Goal: Information Seeking & Learning: Learn about a topic

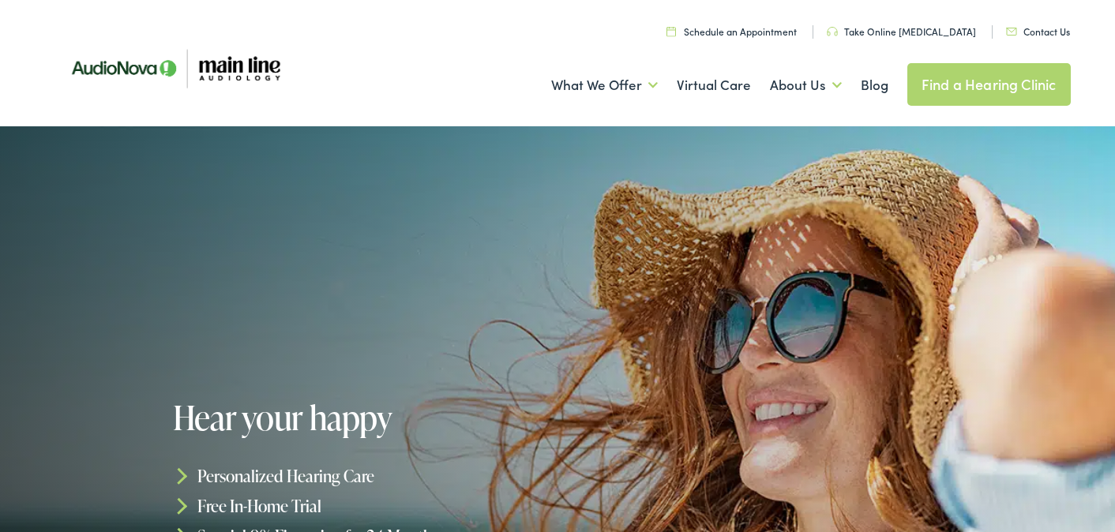
click at [1049, 29] on link "Contact Us" at bounding box center [1038, 30] width 64 height 13
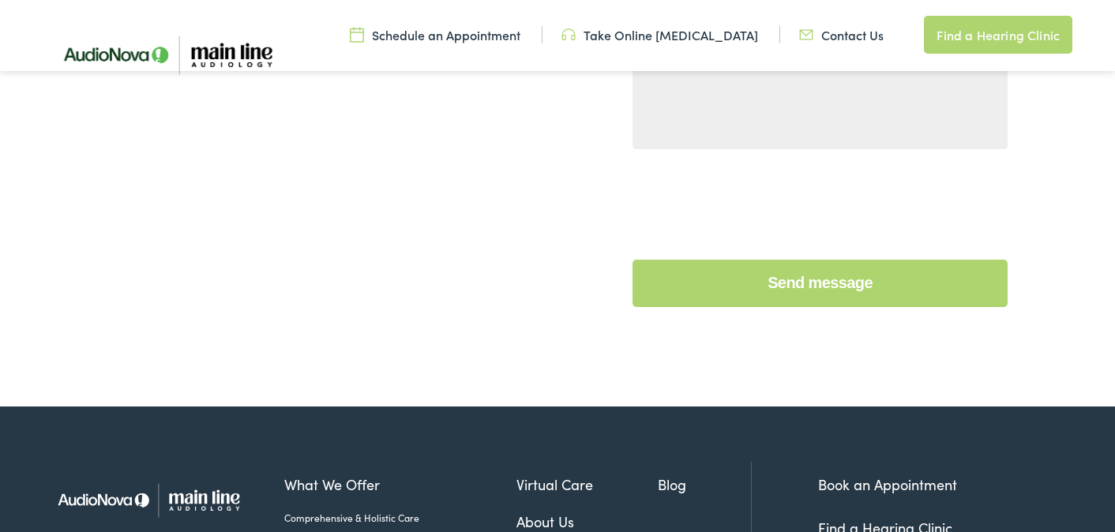
scroll to position [848, 0]
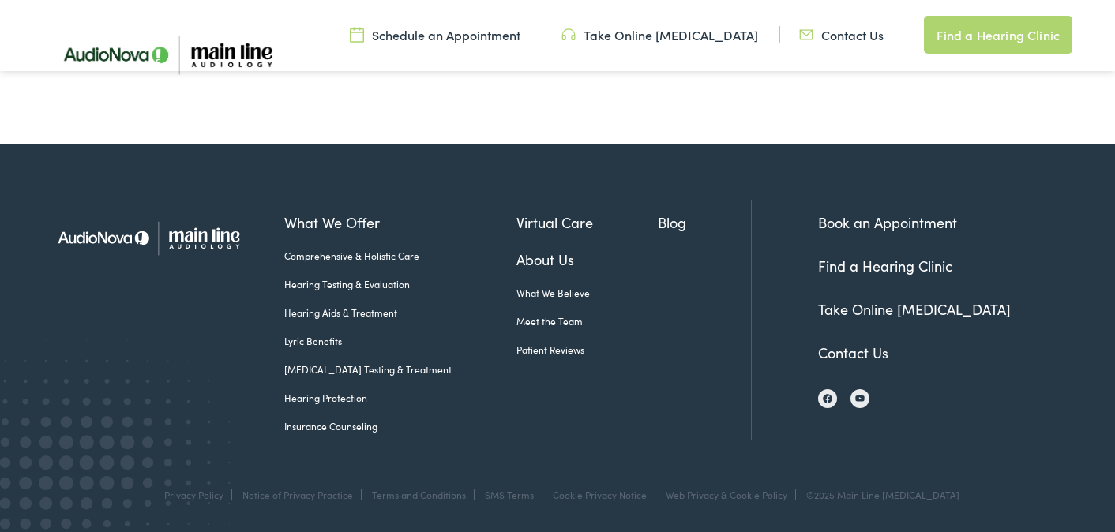
click at [835, 349] on link "Contact Us" at bounding box center [853, 353] width 70 height 20
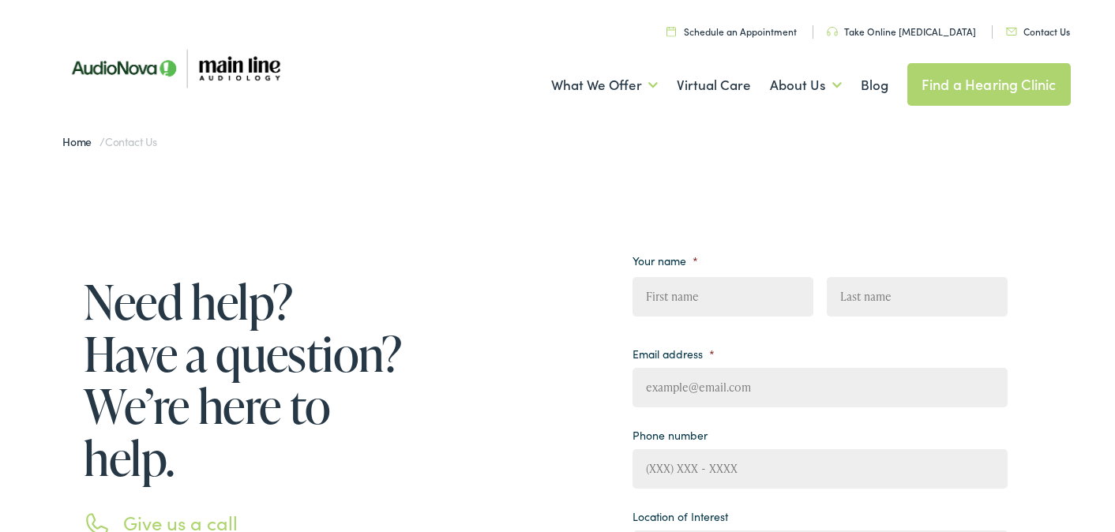
click at [982, 86] on link "Find a Hearing Clinic" at bounding box center [988, 84] width 163 height 43
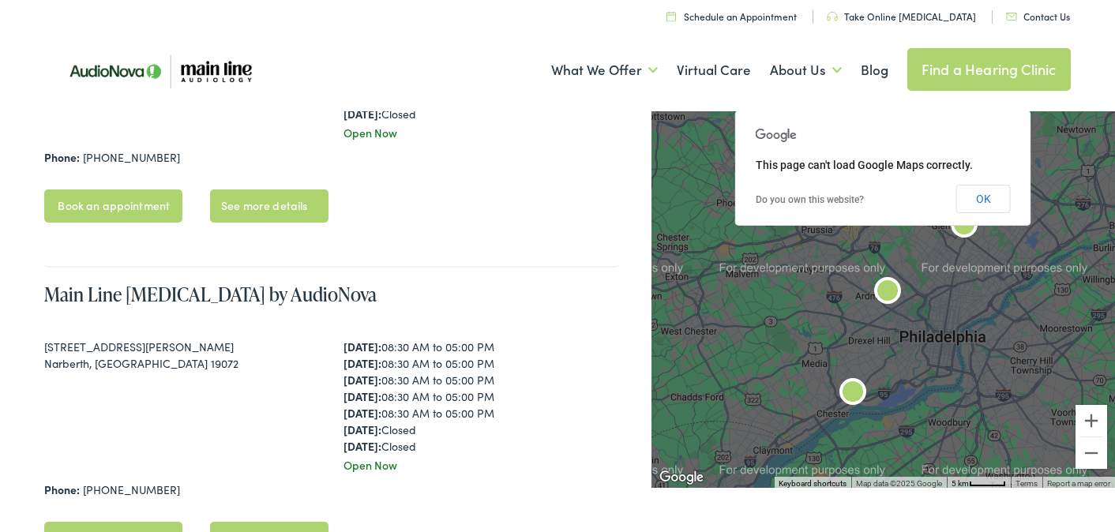
scroll to position [855, 0]
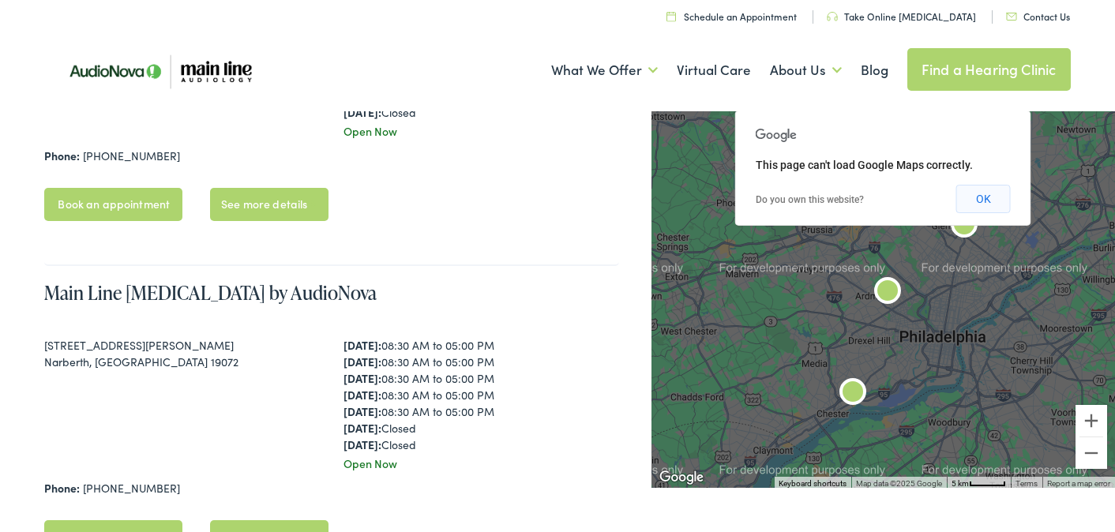
click at [977, 199] on button "OK" at bounding box center [983, 199] width 54 height 28
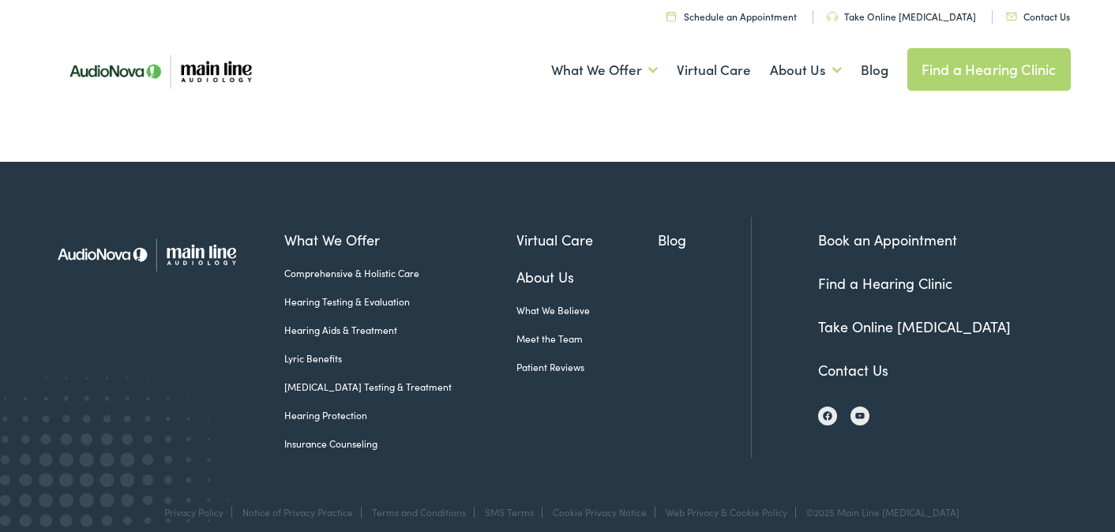
scroll to position [1799, 0]
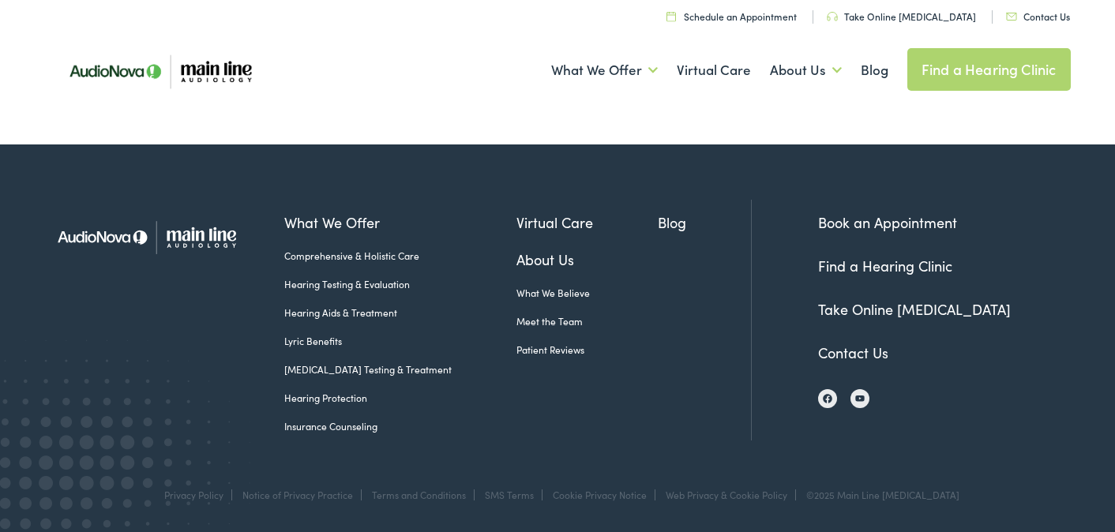
click at [517, 351] on link "Patient Reviews" at bounding box center [586, 350] width 141 height 14
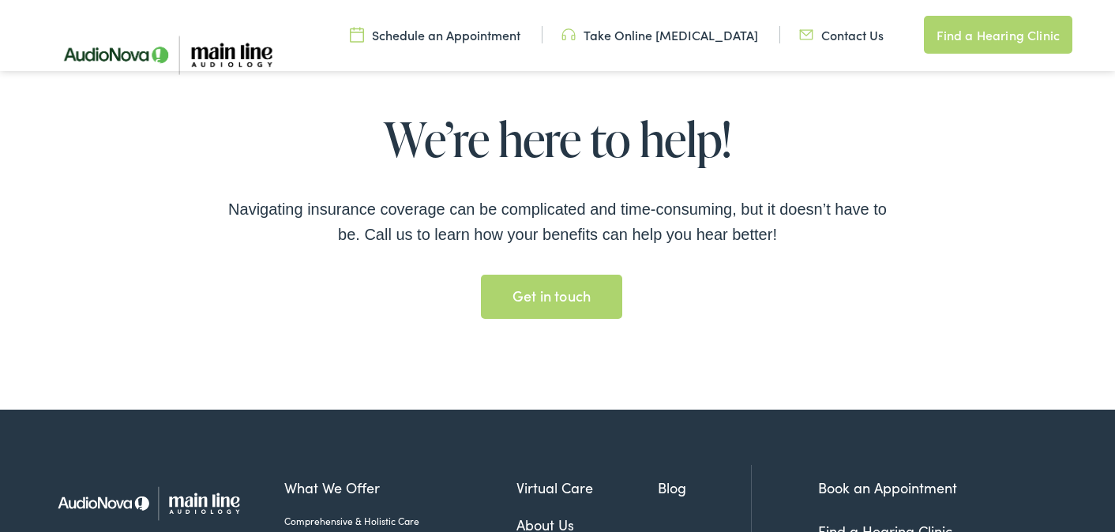
scroll to position [1685, 0]
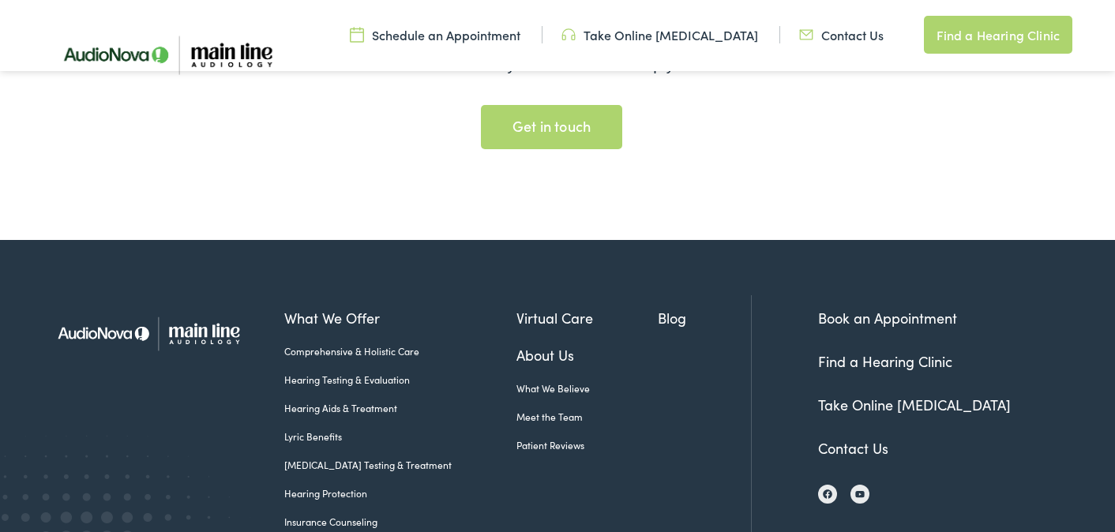
click at [328, 351] on link "Comprehensive & Holistic Care" at bounding box center [400, 351] width 232 height 14
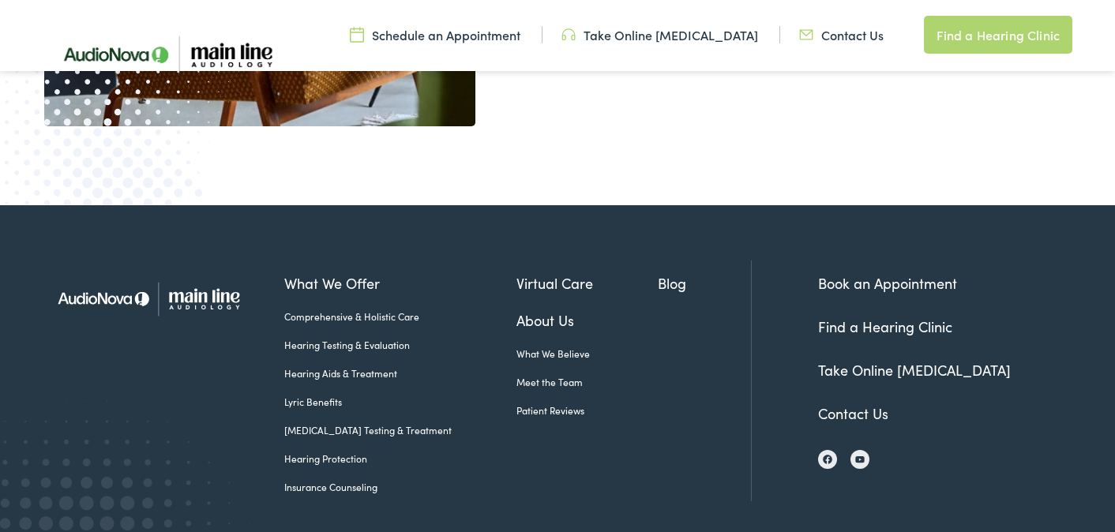
scroll to position [3034, 0]
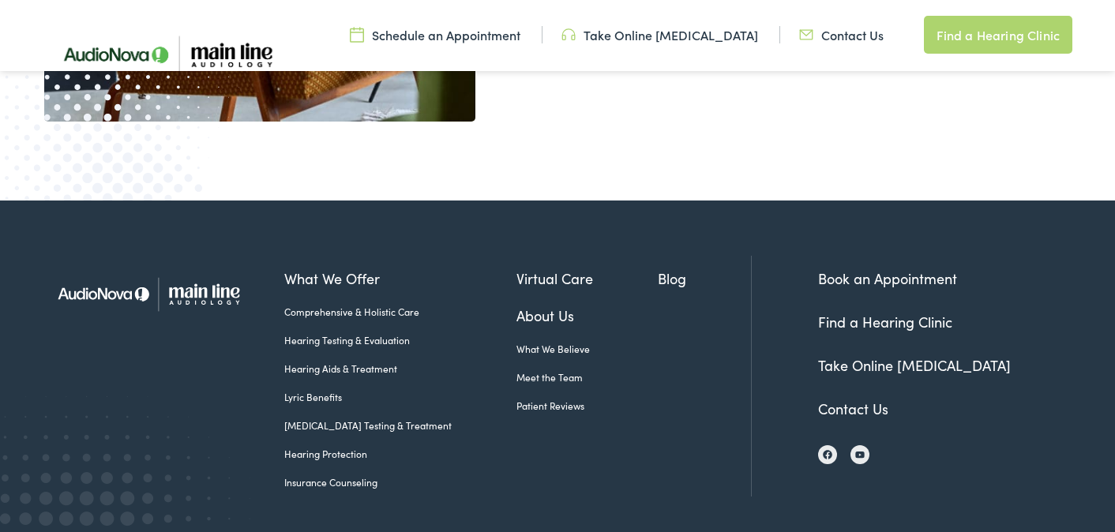
click at [328, 343] on link "Hearing Testing & Evaluation" at bounding box center [400, 340] width 232 height 14
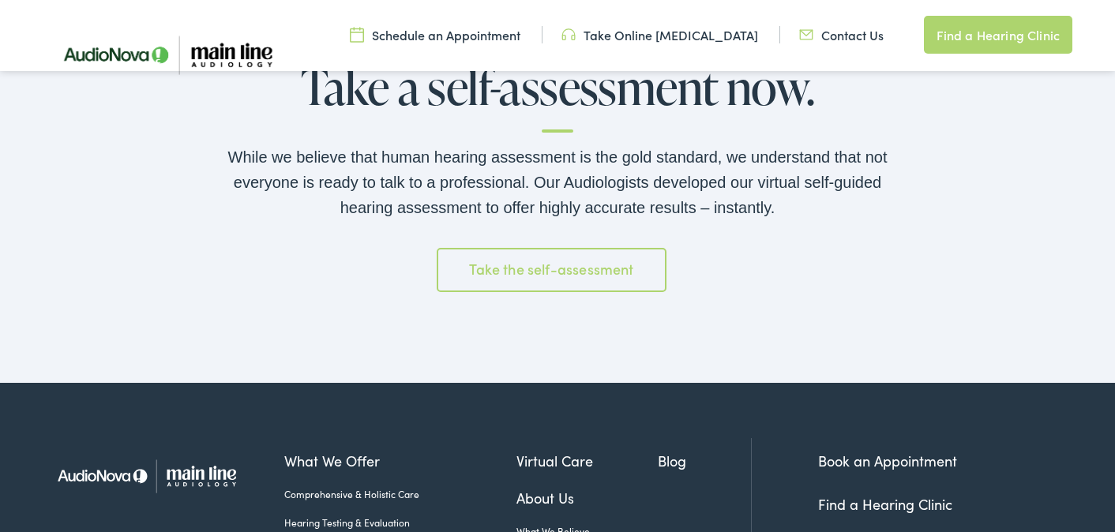
scroll to position [2441, 0]
